Goal: Check status: Check status

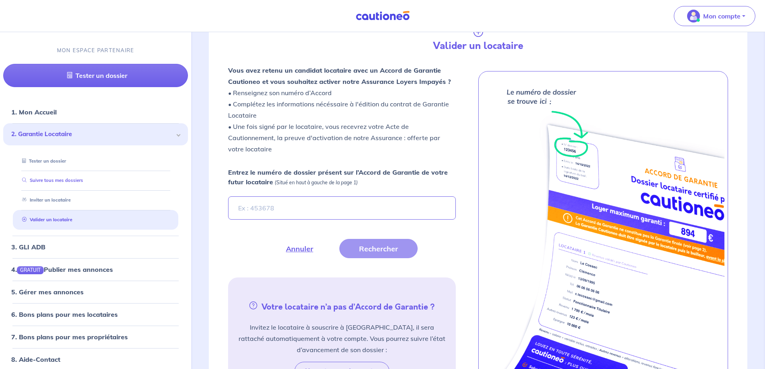
click at [69, 182] on link "Suivre tous mes dossiers" at bounding box center [51, 180] width 64 height 6
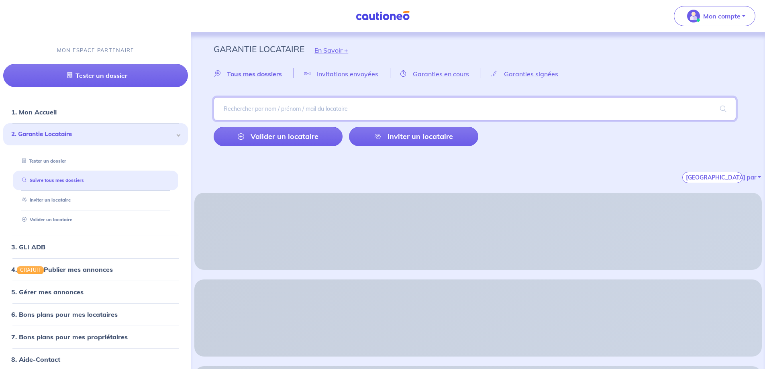
click at [242, 108] on input "search" at bounding box center [475, 108] width 522 height 23
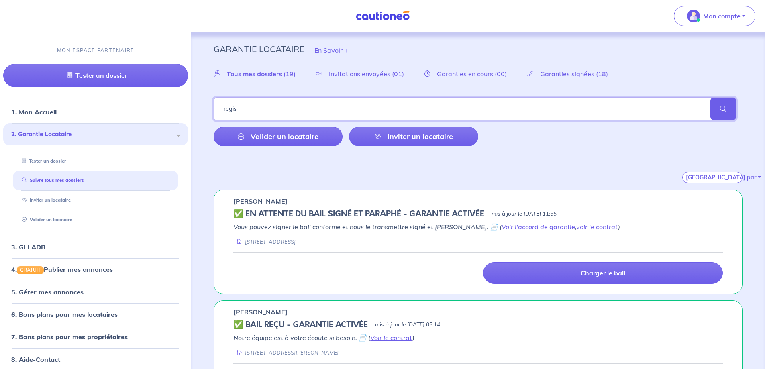
type input "regis"
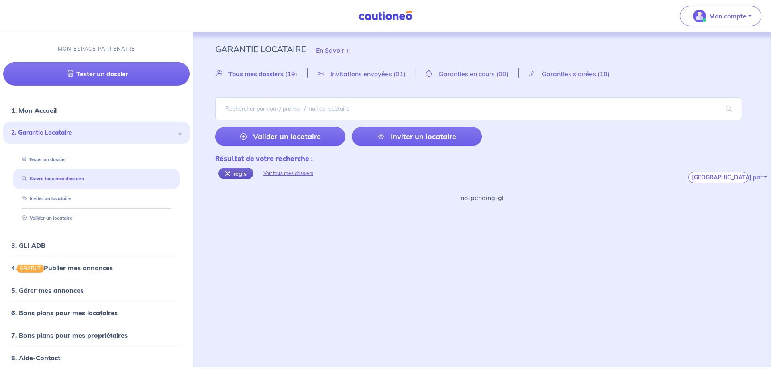
click at [225, 172] on div "regis" at bounding box center [235, 173] width 35 height 11
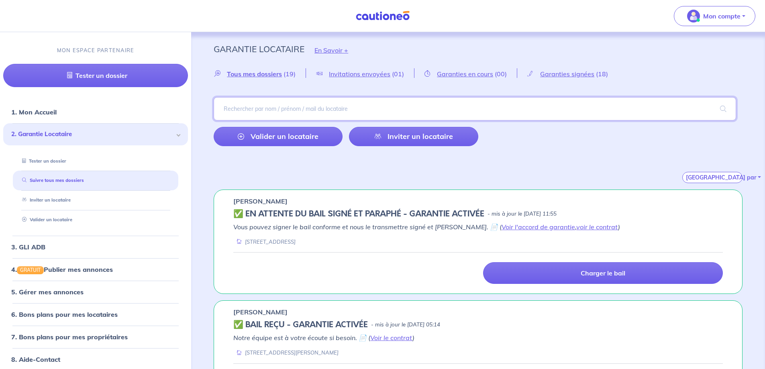
click at [283, 109] on input "search" at bounding box center [475, 108] width 522 height 23
type input "[PERSON_NAME]"
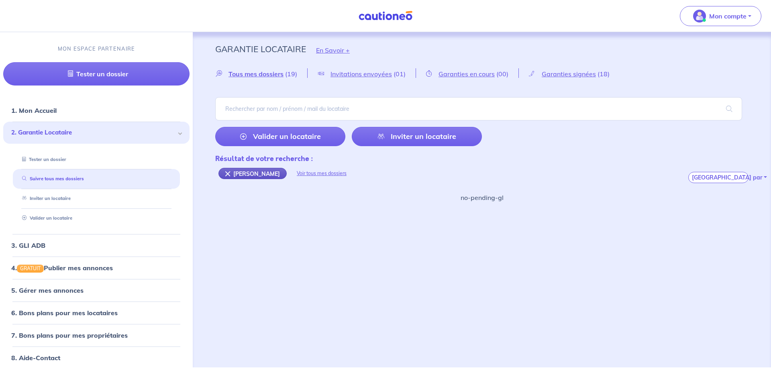
click at [228, 170] on div "[PERSON_NAME]" at bounding box center [252, 173] width 68 height 11
